Goal: Information Seeking & Learning: Learn about a topic

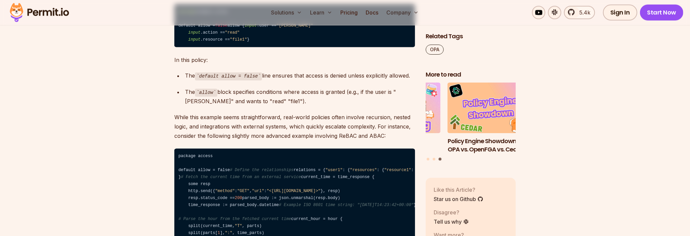
scroll to position [1155, 0]
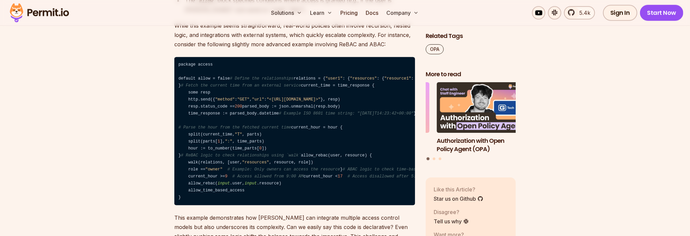
click at [192, 126] on code "package access default allow = false # Define the relationships relations = { "…" at bounding box center [294, 131] width 241 height 148
click at [470, 81] on span ""resources"" at bounding box center [483, 78] width 27 height 5
click at [504, 81] on span ""resource1"" at bounding box center [517, 78] width 27 height 5
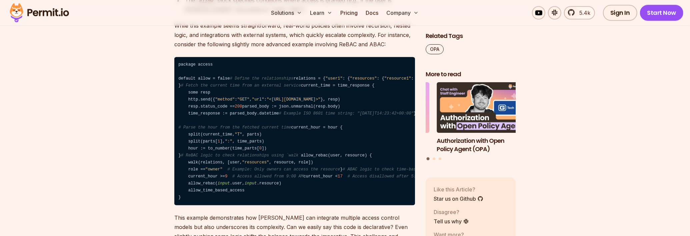
click at [504, 81] on span ""resource1"" at bounding box center [517, 78] width 27 height 5
click at [563, 81] on span ""resource2"" at bounding box center [576, 78] width 27 height 5
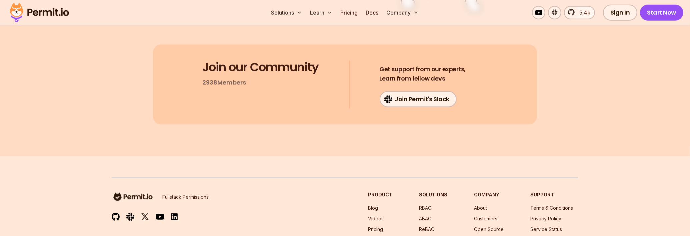
scroll to position [2844, 0]
